Goal: Task Accomplishment & Management: Manage account settings

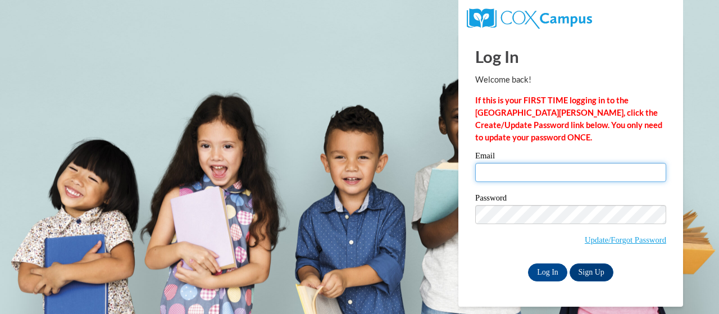
click at [496, 175] on input "Email" at bounding box center [570, 172] width 191 height 19
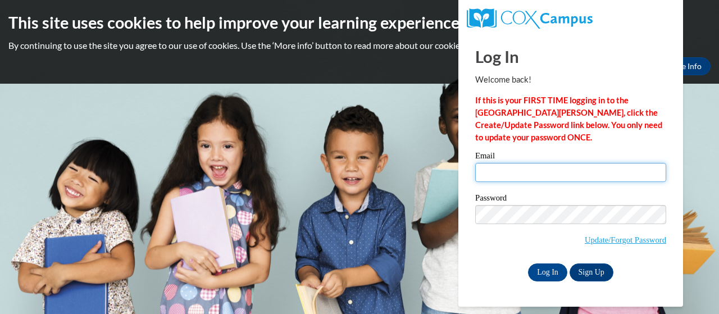
type input "ford.mekiko.a@muscogee.k12.ga.us"
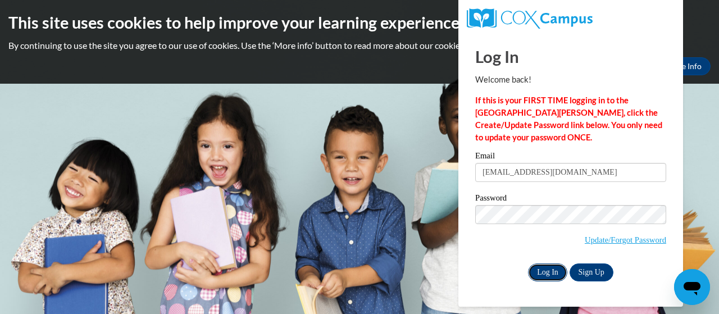
click at [545, 271] on input "Log In" at bounding box center [547, 272] width 39 height 18
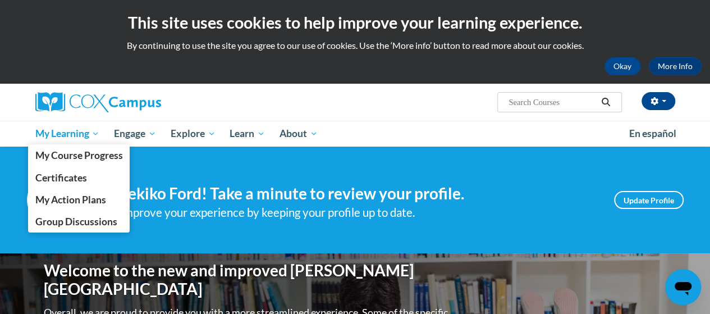
click at [66, 134] on span "My Learning" at bounding box center [67, 133] width 65 height 13
